Goal: Task Accomplishment & Management: Manage account settings

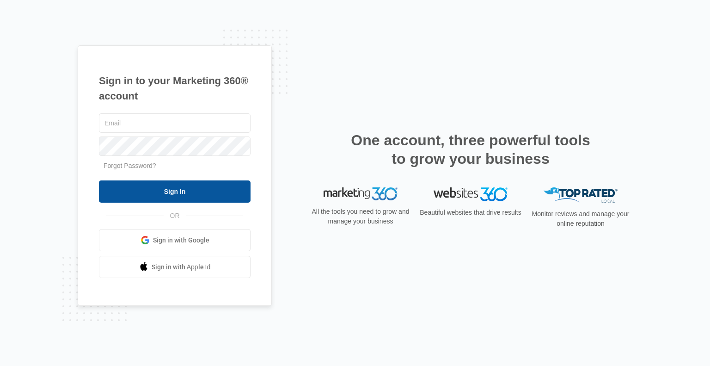
type input "[EMAIL_ADDRESS][DOMAIN_NAME]"
click at [215, 189] on input "Sign In" at bounding box center [175, 191] width 152 height 22
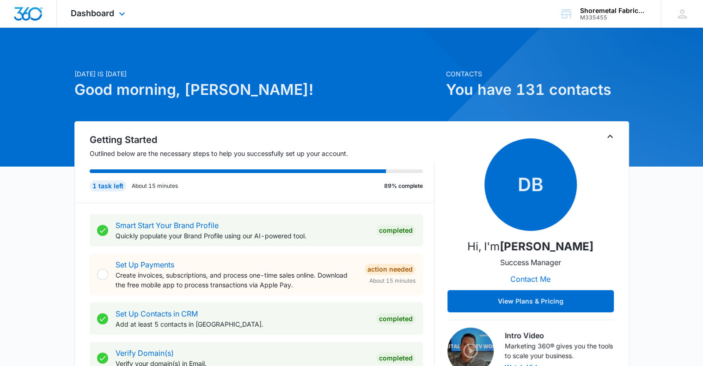
click at [116, 12] on div "Dashboard Apps Reputation Websites Forms CRM Email Social Content Ads Intellige…" at bounding box center [99, 13] width 85 height 27
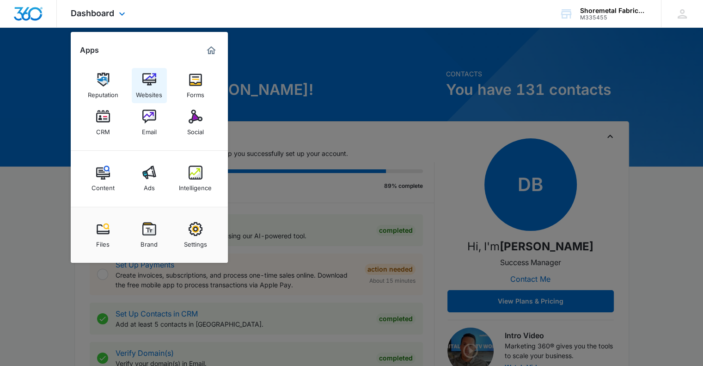
click at [155, 88] on div "Websites" at bounding box center [149, 92] width 26 height 12
